Goal: Task Accomplishment & Management: Manage account settings

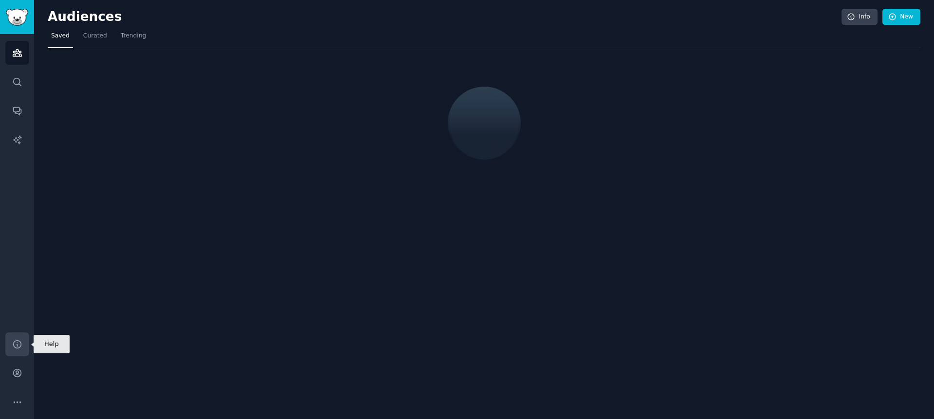
click at [22, 346] on link "Help" at bounding box center [17, 344] width 24 height 24
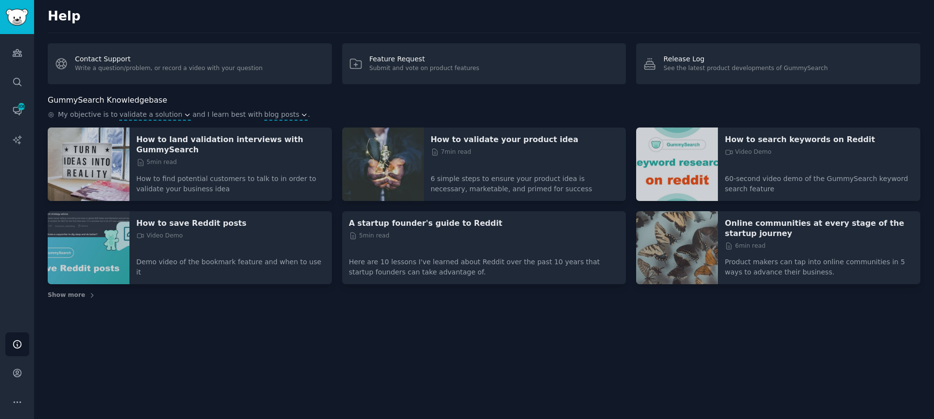
click at [475, 378] on div "Help Contact Support Write a question/problem, or record a video with your ques…" at bounding box center [483, 209] width 899 height 419
click at [20, 401] on icon "Sidebar" at bounding box center [17, 401] width 7 height 1
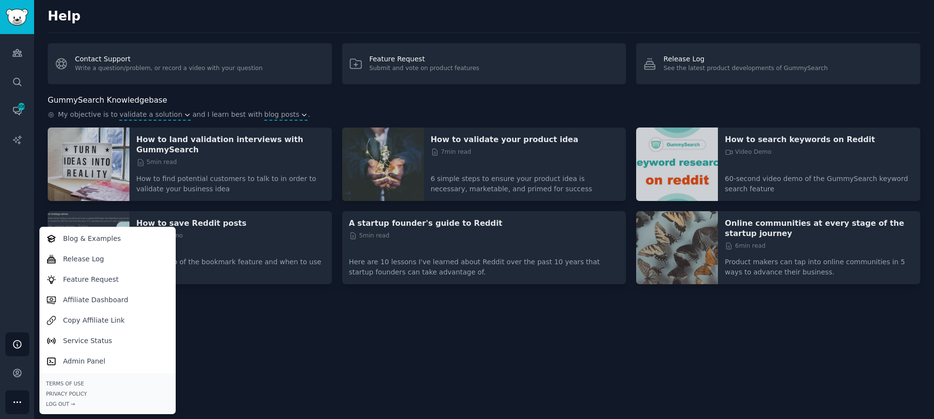
click at [275, 349] on div "Help Contact Support Write a question/problem, or record a video with your ques…" at bounding box center [483, 209] width 899 height 419
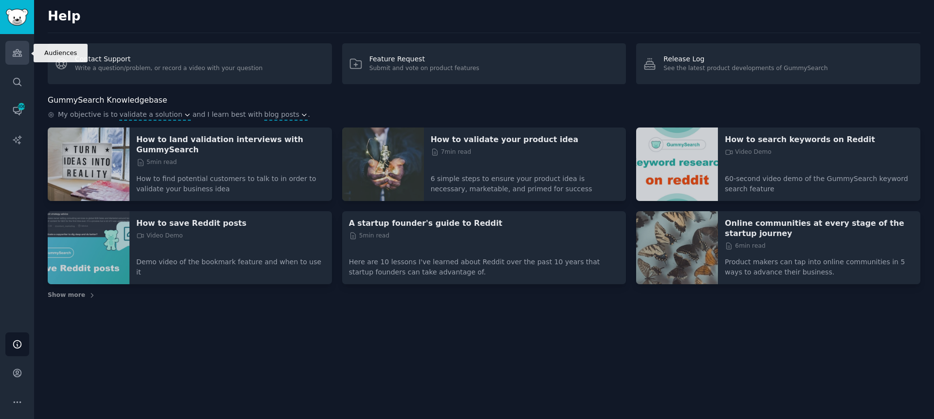
click at [7, 51] on link "Audiences" at bounding box center [17, 53] width 24 height 24
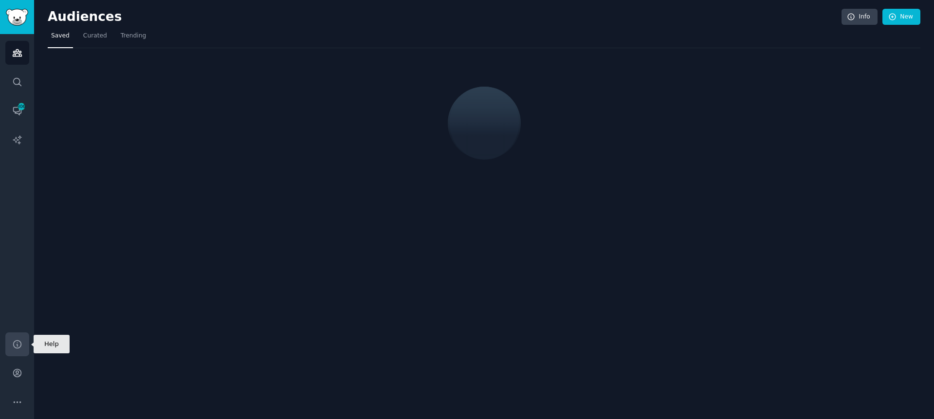
click at [18, 340] on icon "Sidebar" at bounding box center [17, 344] width 10 height 10
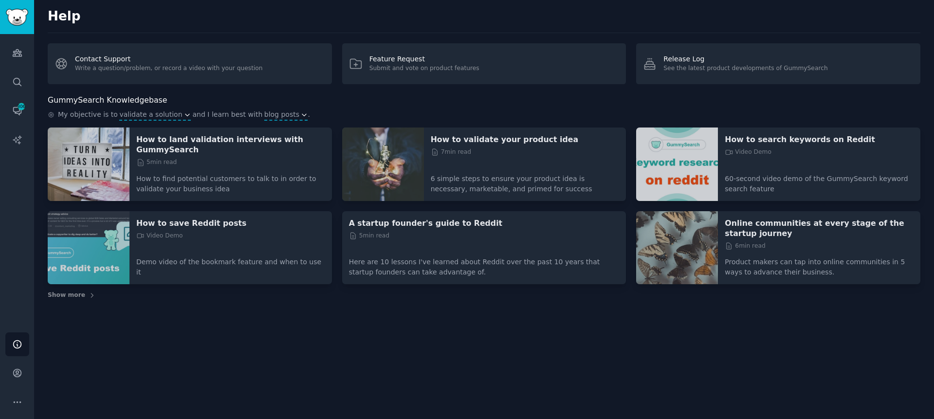
click at [203, 344] on div "Help Contact Support Write a question/problem, or record a video with your ques…" at bounding box center [483, 209] width 899 height 419
click at [17, 41] on link "Audiences" at bounding box center [17, 53] width 24 height 24
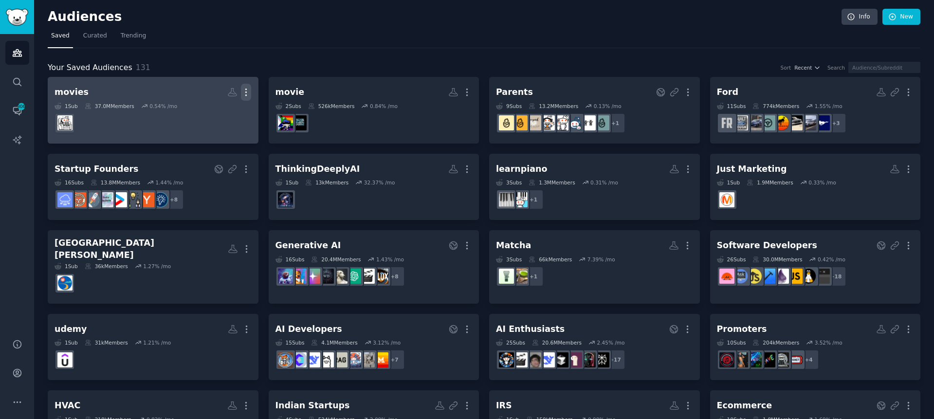
click at [247, 91] on icon "button" at bounding box center [246, 92] width 10 height 10
click at [225, 116] on p "Delete" at bounding box center [219, 113] width 22 height 10
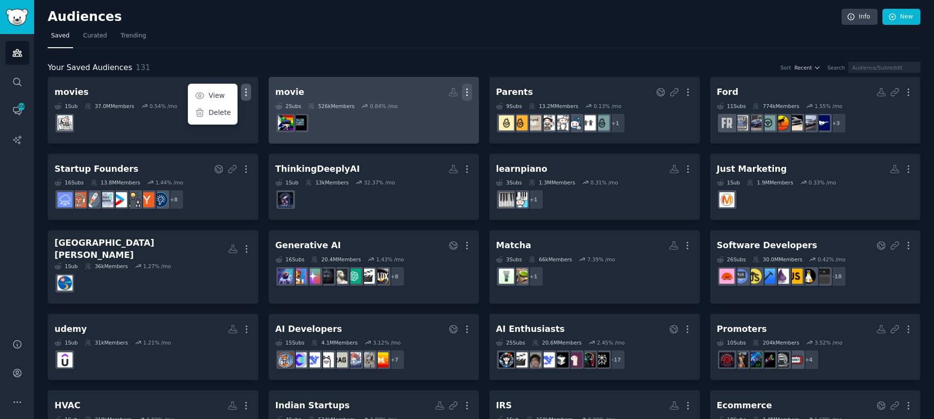
click at [465, 90] on icon "button" at bounding box center [467, 92] width 10 height 10
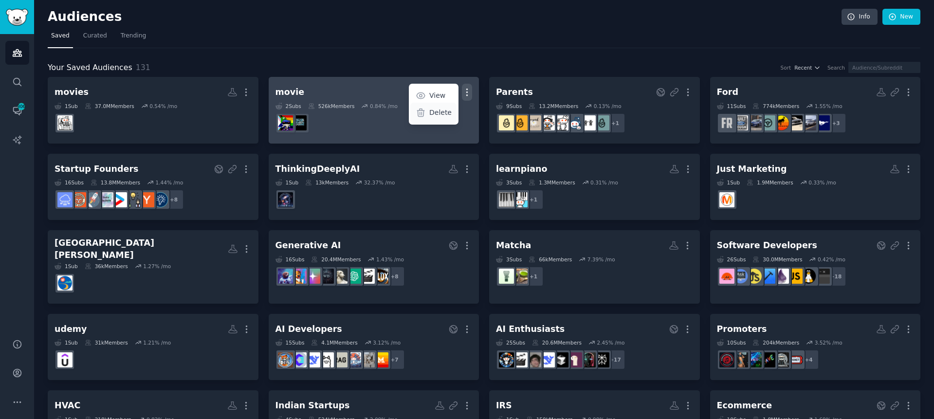
click at [443, 109] on p "Delete" at bounding box center [440, 113] width 22 height 10
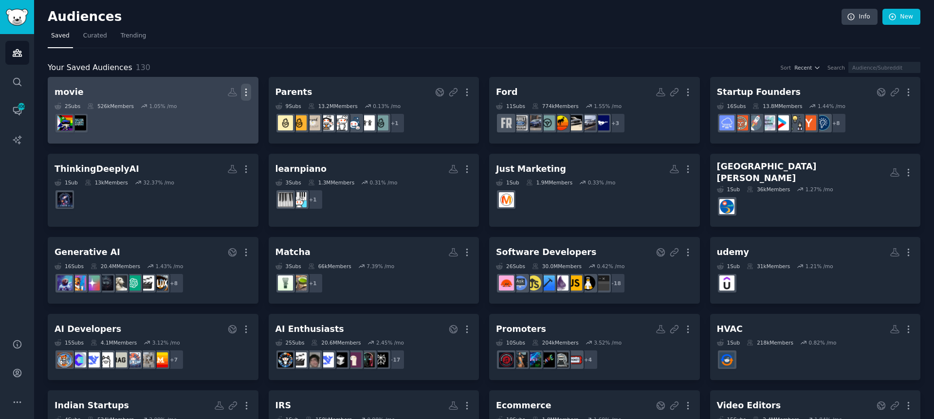
click at [246, 92] on icon "button" at bounding box center [246, 92] width 1 height 7
click at [215, 111] on p "Delete" at bounding box center [219, 113] width 22 height 10
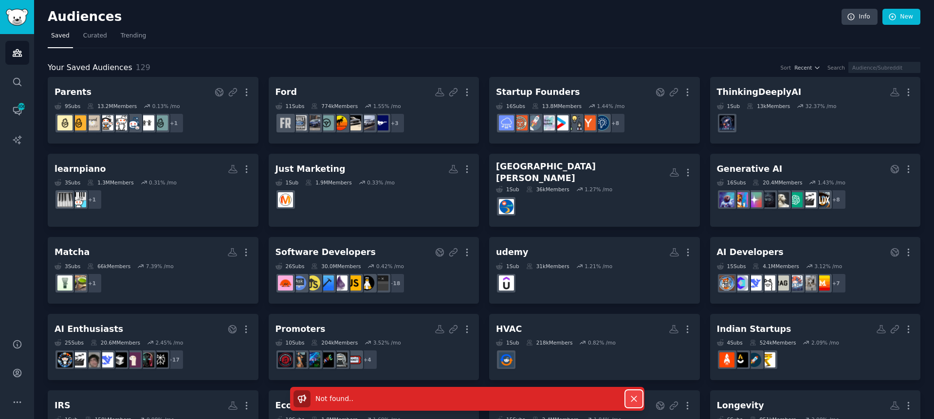
click at [635, 395] on icon "button" at bounding box center [634, 399] width 10 height 10
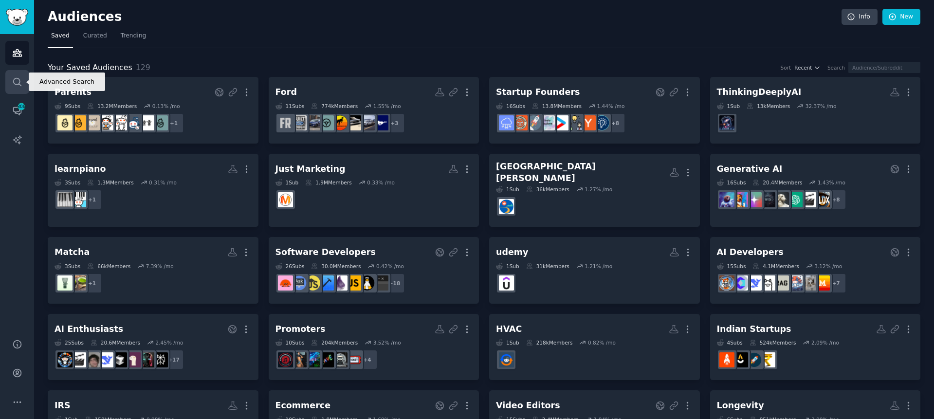
click at [23, 81] on link "Search" at bounding box center [17, 82] width 24 height 24
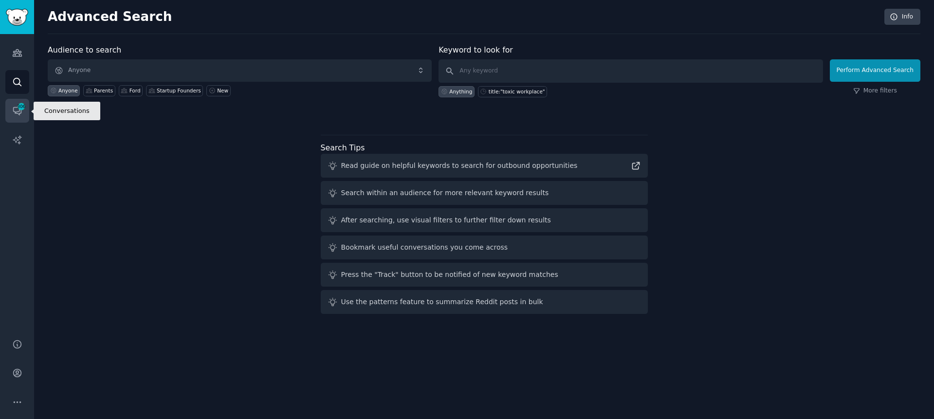
click at [23, 105] on span "306" at bounding box center [21, 106] width 9 height 7
